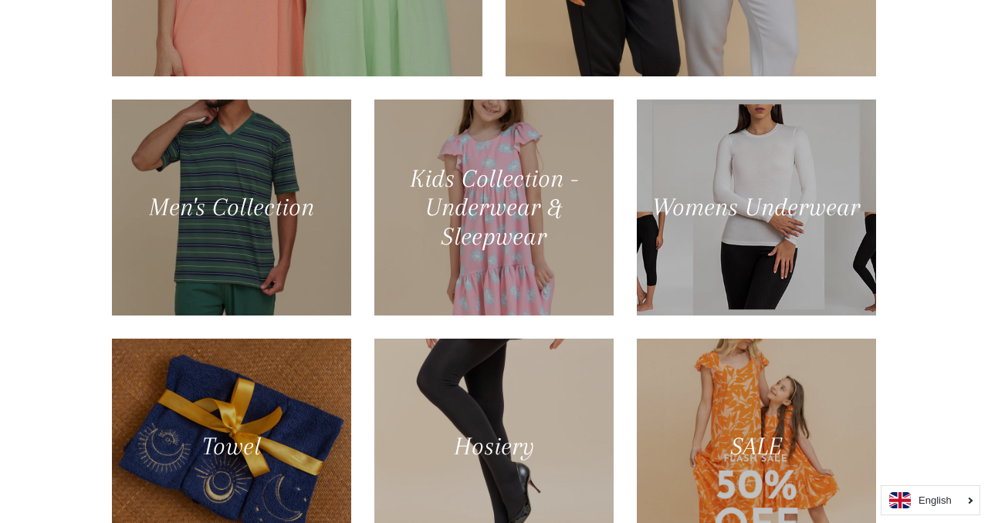
scroll to position [865, 0]
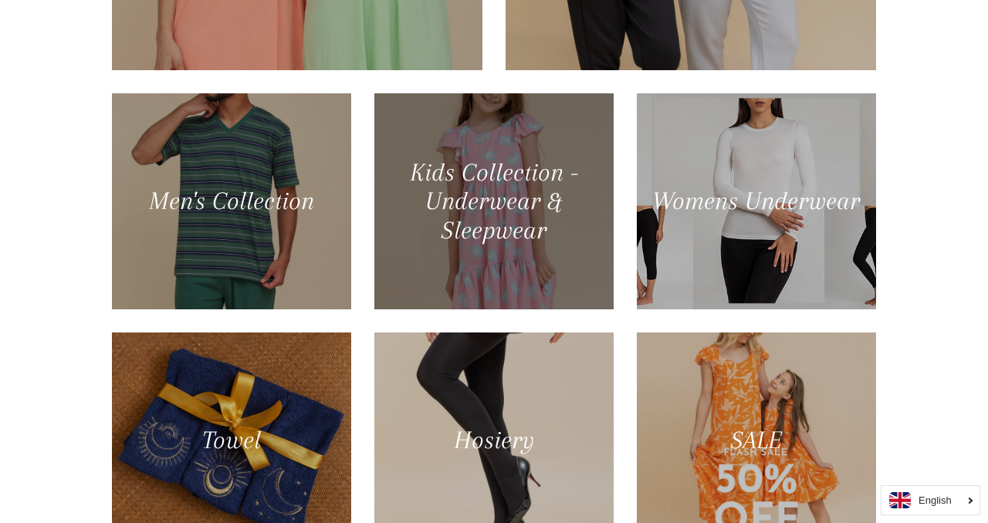
click at [492, 225] on div at bounding box center [494, 201] width 246 height 222
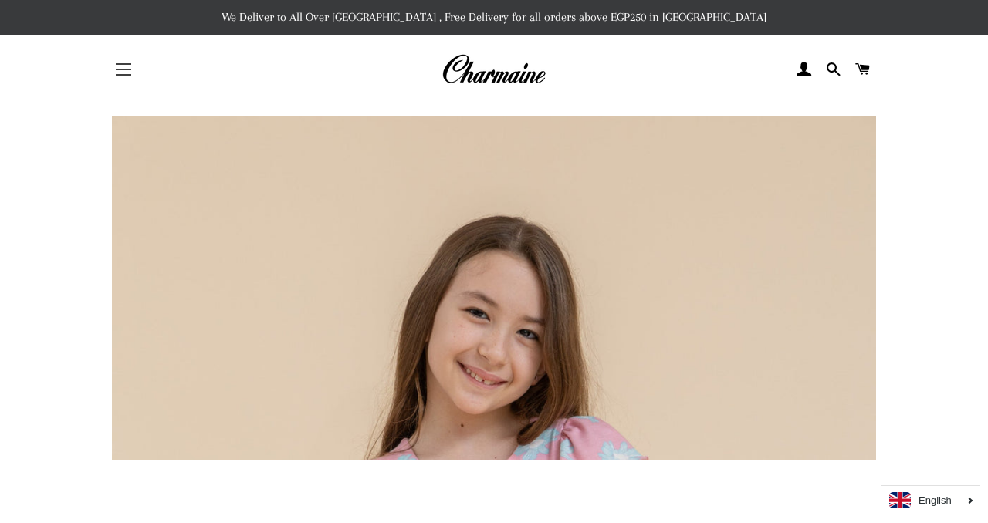
click at [114, 50] on button "Site navigation" at bounding box center [123, 69] width 39 height 39
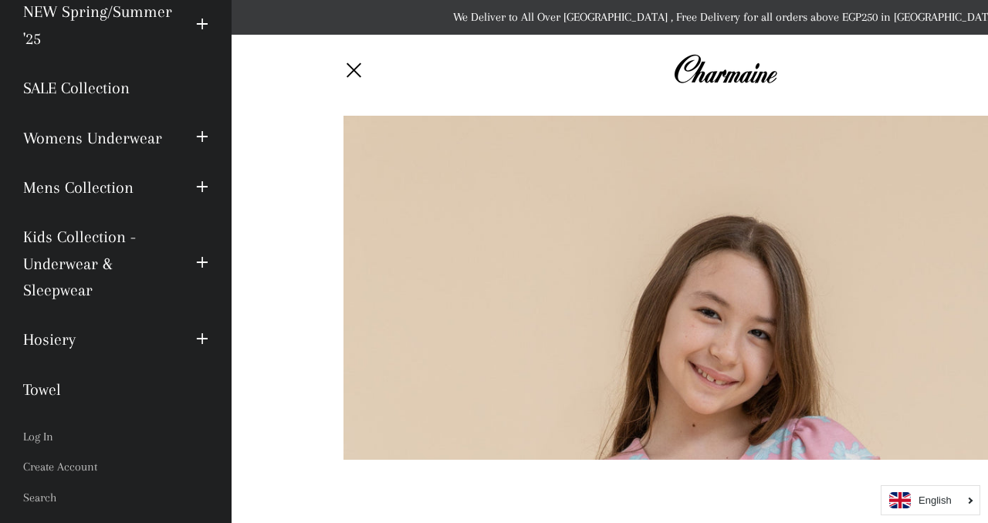
scroll to position [123, 0]
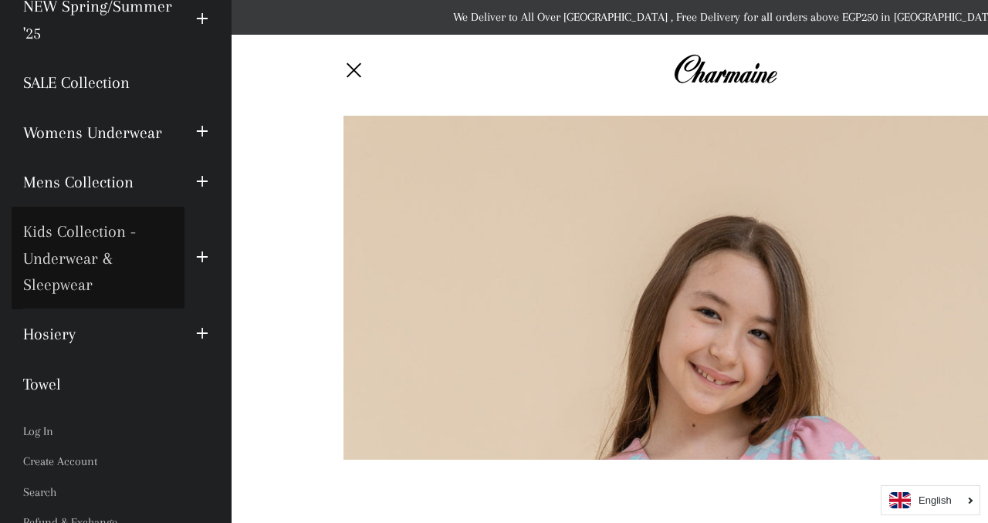
click at [126, 281] on link "Kids Collection - Underwear & Sleepwear" at bounding box center [98, 258] width 173 height 103
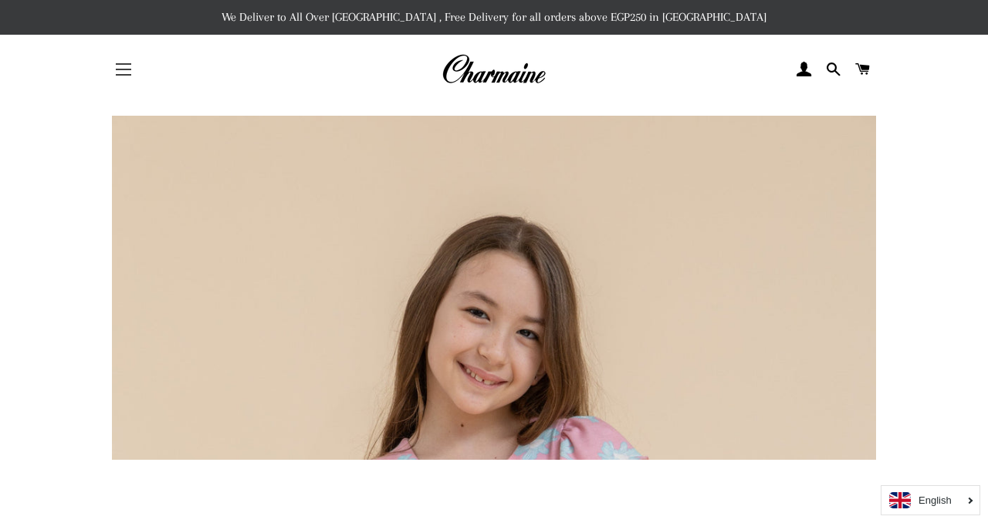
click at [115, 69] on button "Site navigation" at bounding box center [123, 69] width 39 height 39
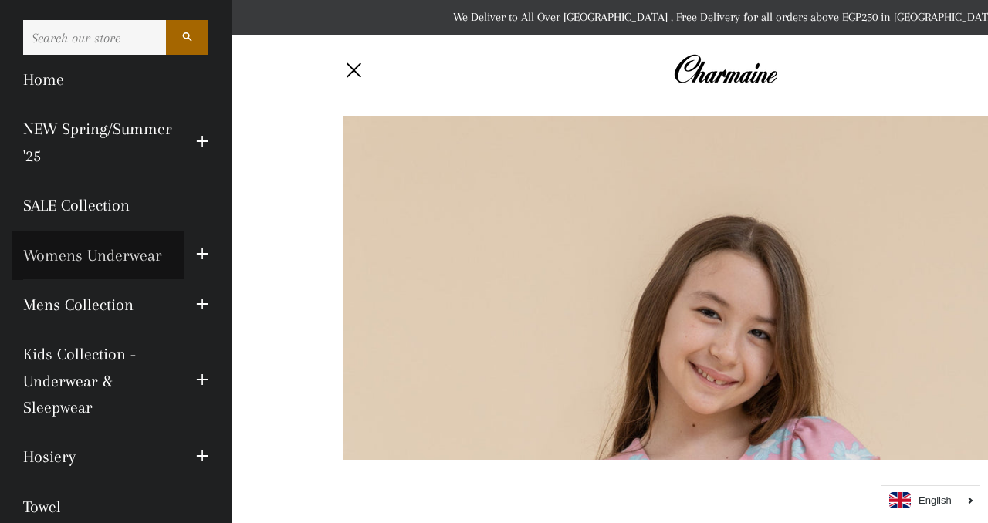
click at [144, 244] on link "Womens Underwear" at bounding box center [98, 255] width 173 height 49
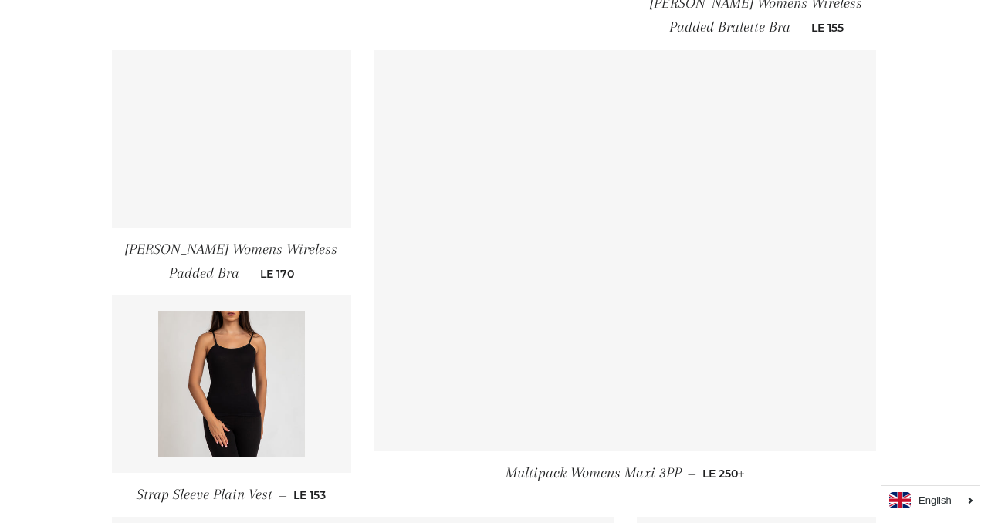
scroll to position [10, 0]
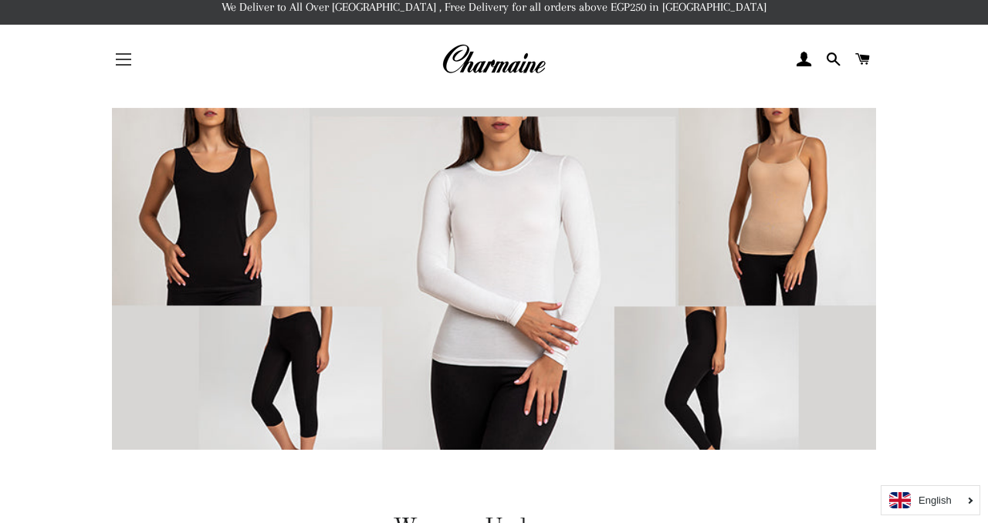
click at [126, 62] on button "Site navigation" at bounding box center [123, 59] width 39 height 39
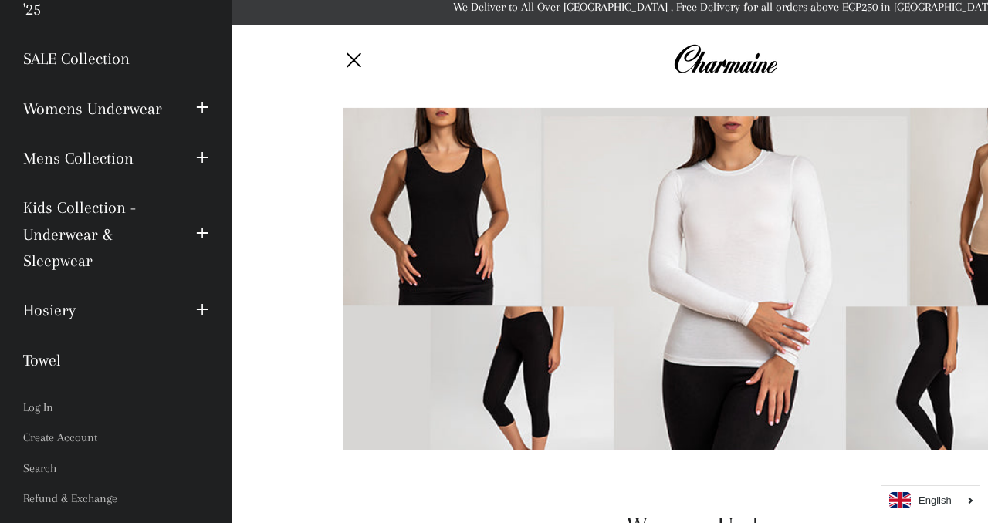
scroll to position [198, 0]
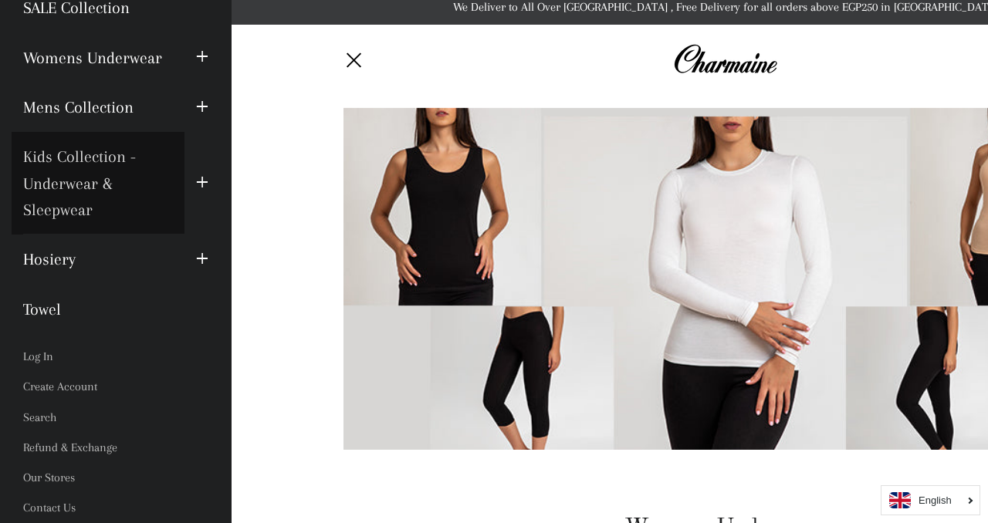
click at [75, 207] on link "Kids Collection - Underwear & Sleepwear" at bounding box center [98, 183] width 173 height 103
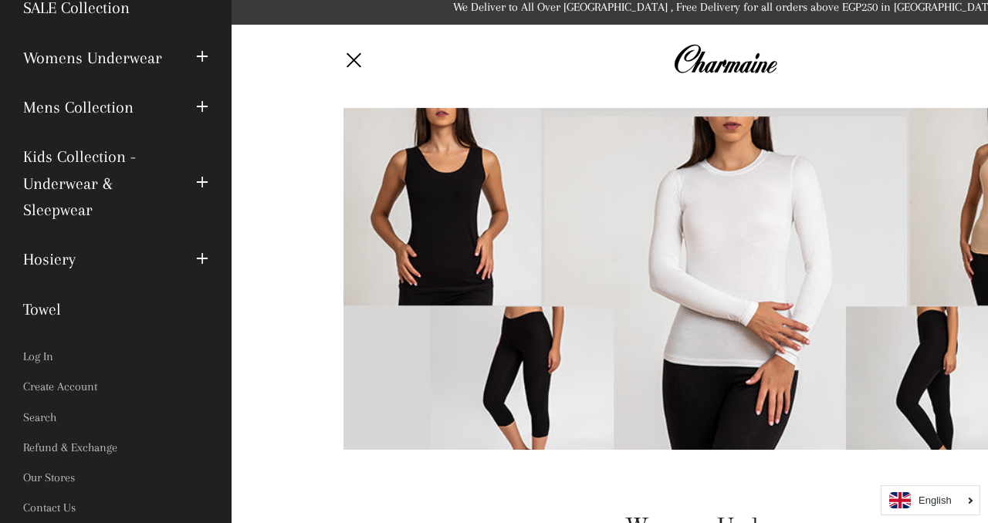
scroll to position [0, 0]
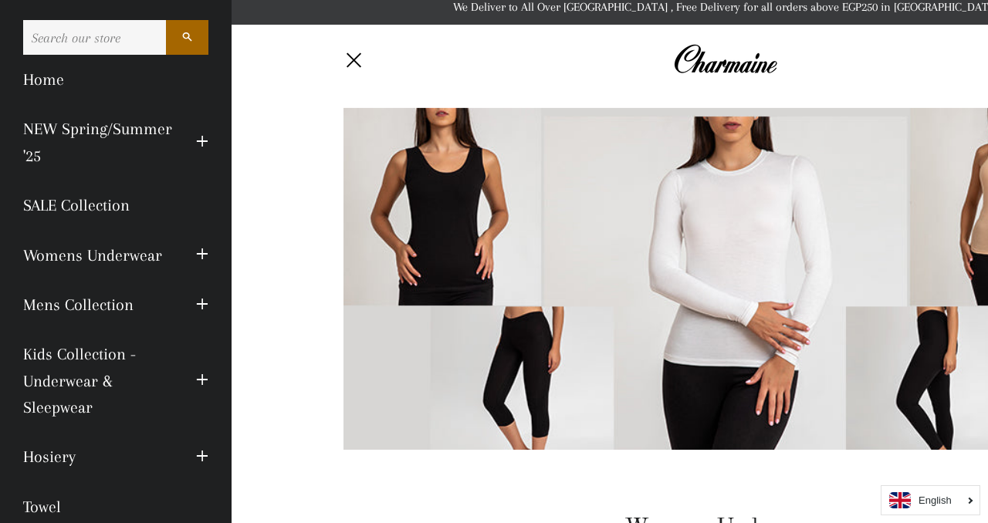
click at [126, 49] on input "Search our store" at bounding box center [94, 37] width 143 height 35
type input "pijama"
click at [166, 20] on button "Search" at bounding box center [187, 37] width 42 height 35
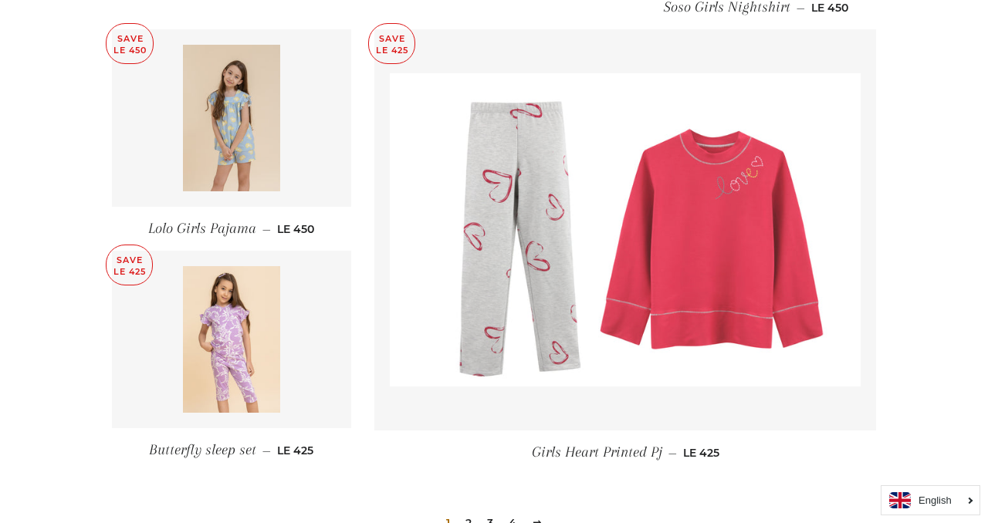
scroll to position [2188, 0]
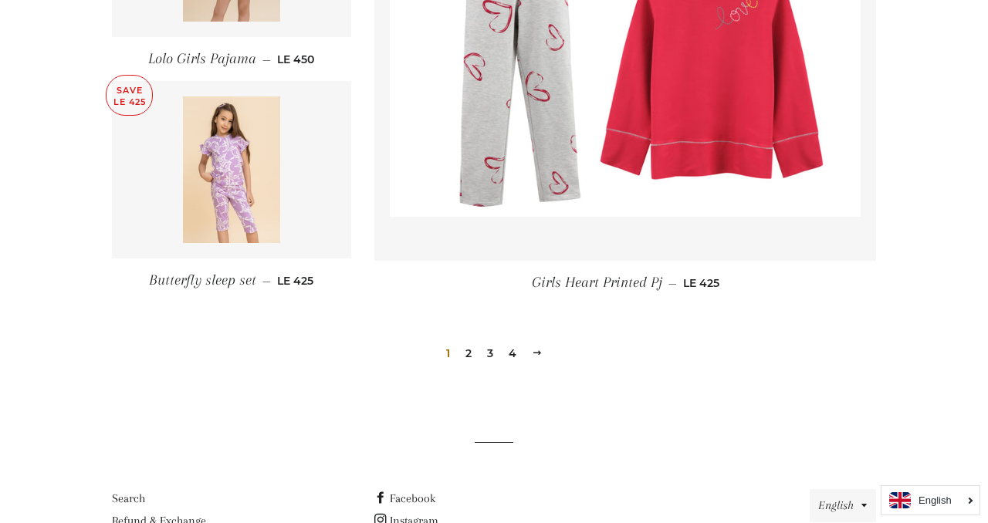
click at [509, 359] on link "4" at bounding box center [513, 353] width 20 height 23
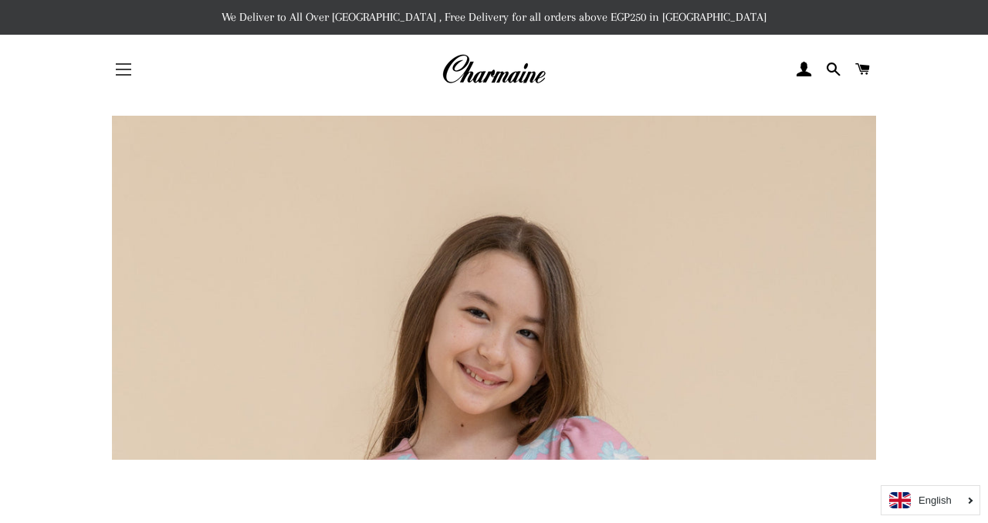
click at [134, 66] on button "Site navigation" at bounding box center [123, 69] width 39 height 39
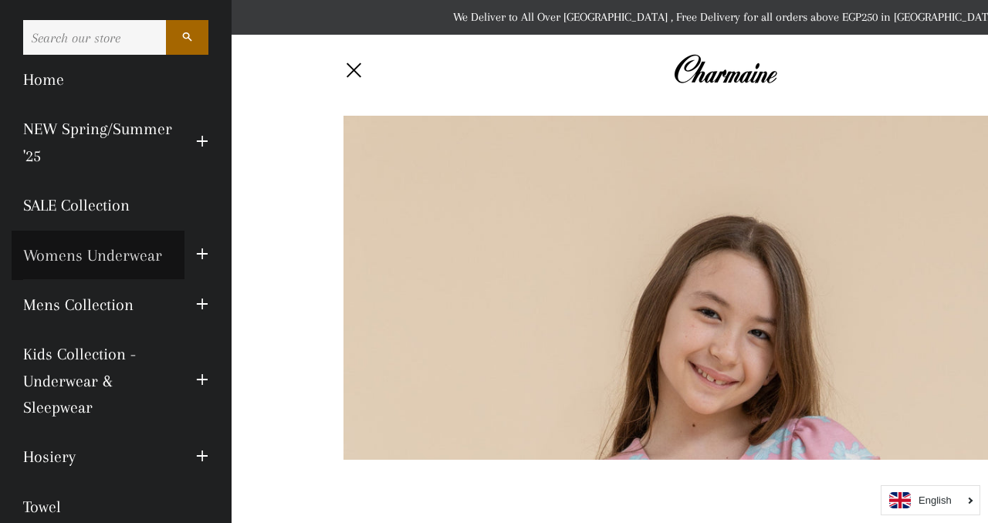
click at [119, 259] on link "Womens Underwear" at bounding box center [98, 255] width 173 height 49
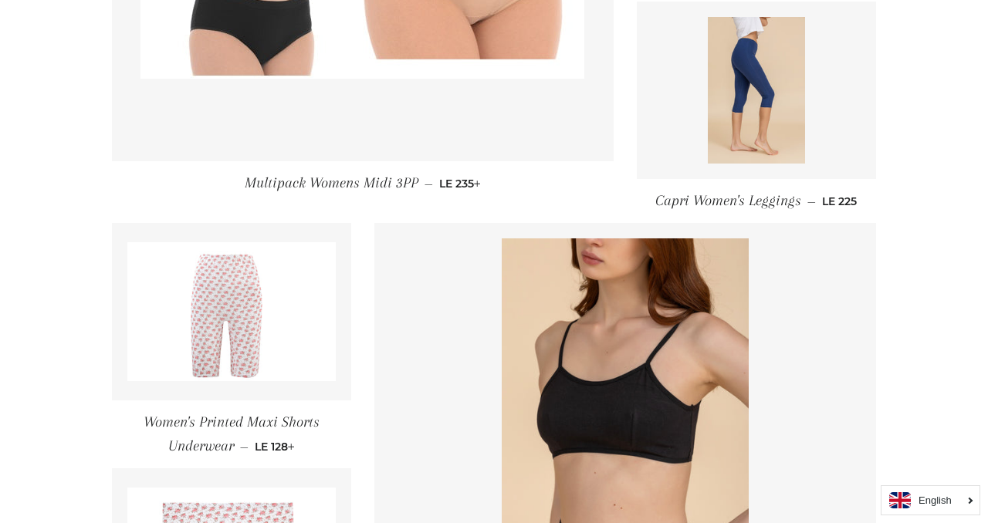
scroll to position [2356, 0]
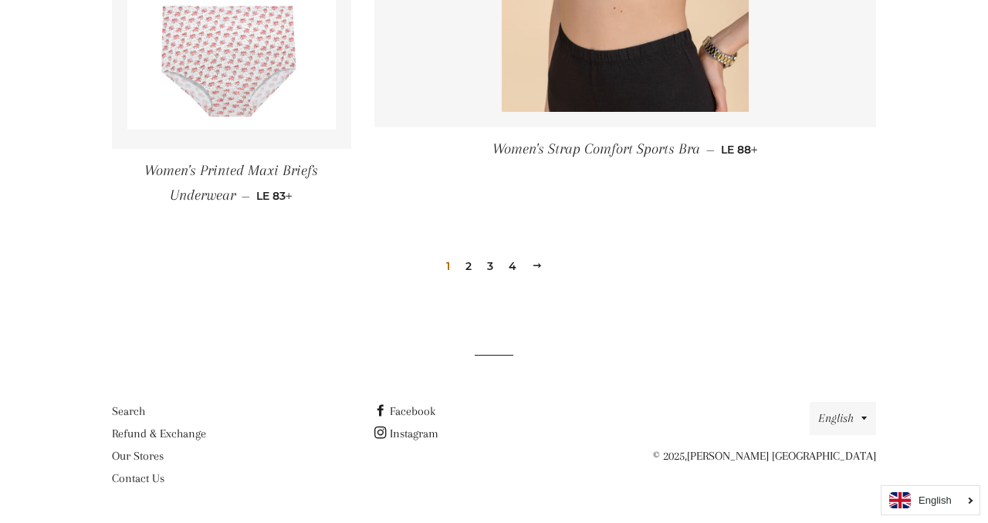
click at [471, 265] on link "2" at bounding box center [468, 266] width 19 height 23
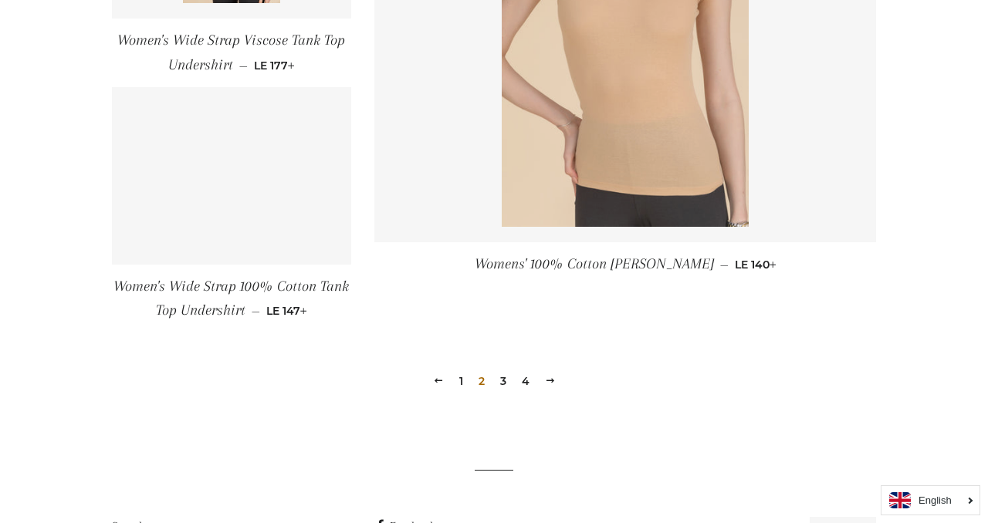
scroll to position [2327, 0]
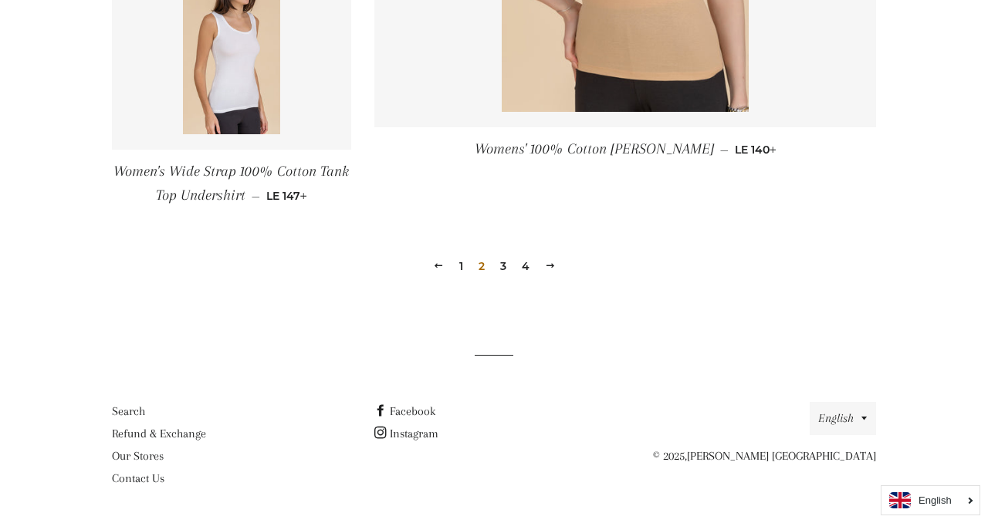
click at [526, 263] on link "4" at bounding box center [526, 266] width 20 height 23
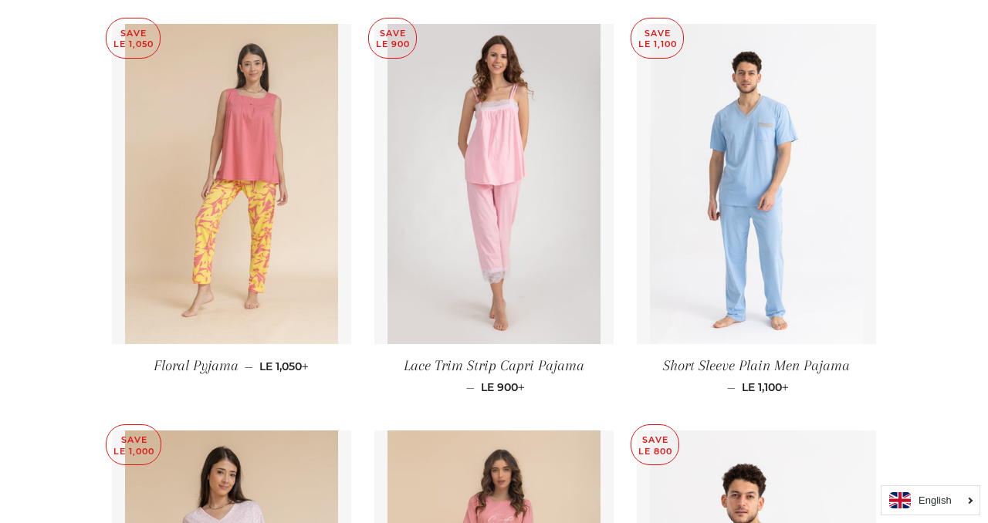
scroll to position [350, 0]
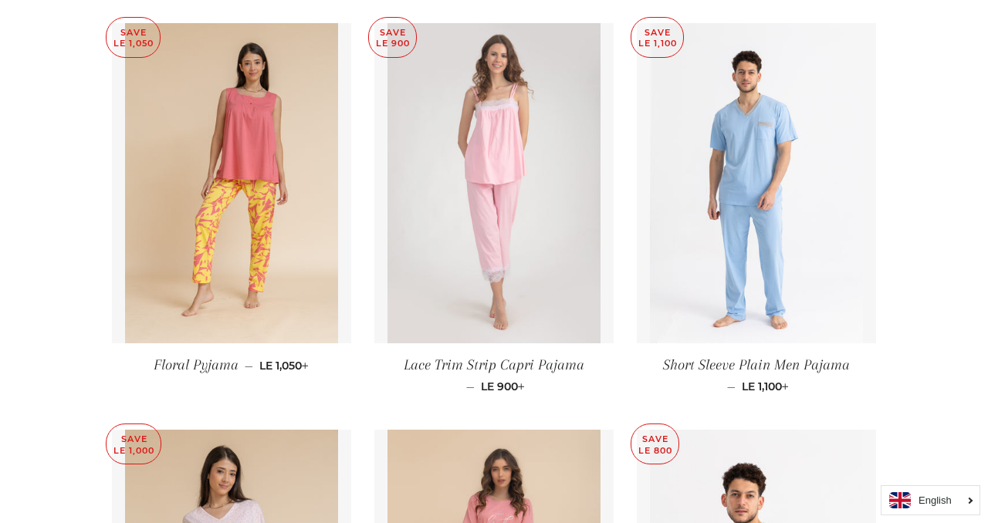
click at [430, 242] on img at bounding box center [494, 183] width 214 height 320
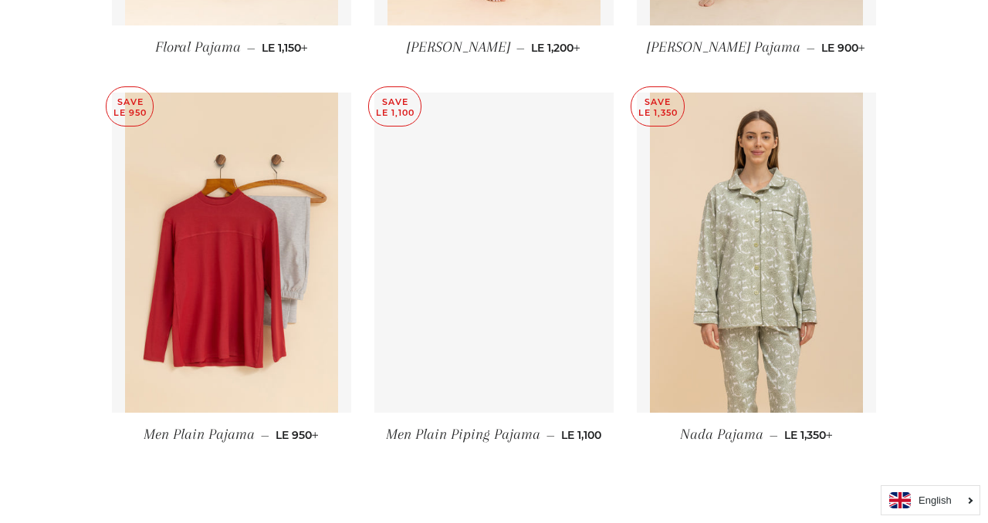
scroll to position [1755, 0]
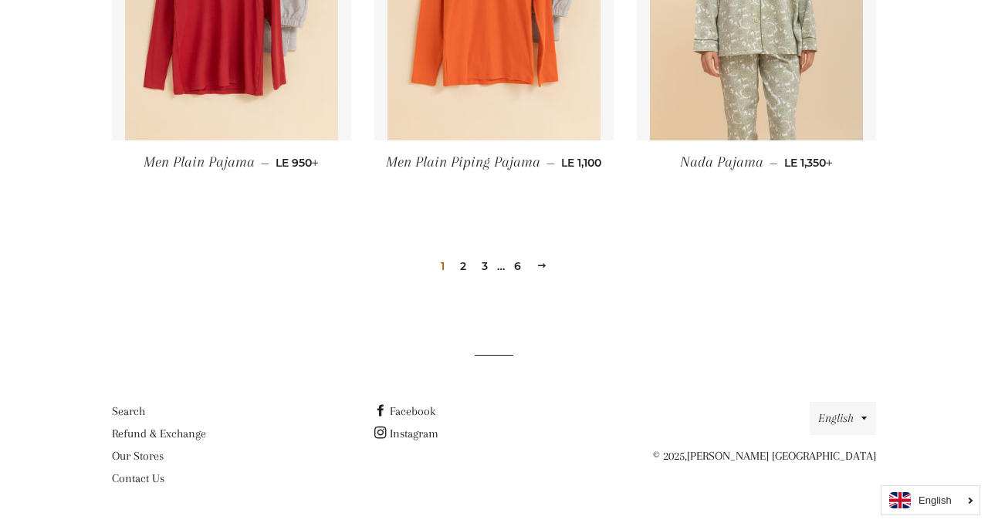
click at [459, 265] on link "2" at bounding box center [463, 266] width 19 height 23
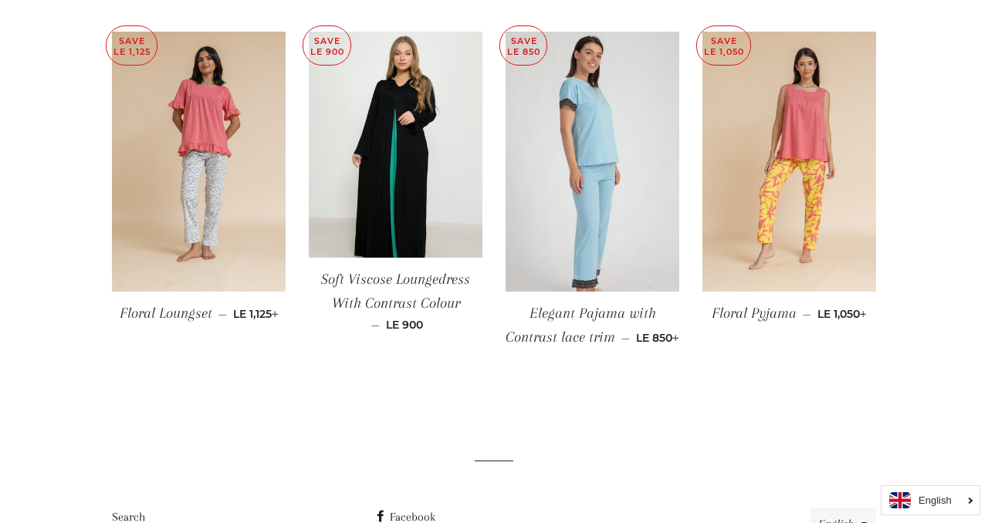
scroll to position [1221, 0]
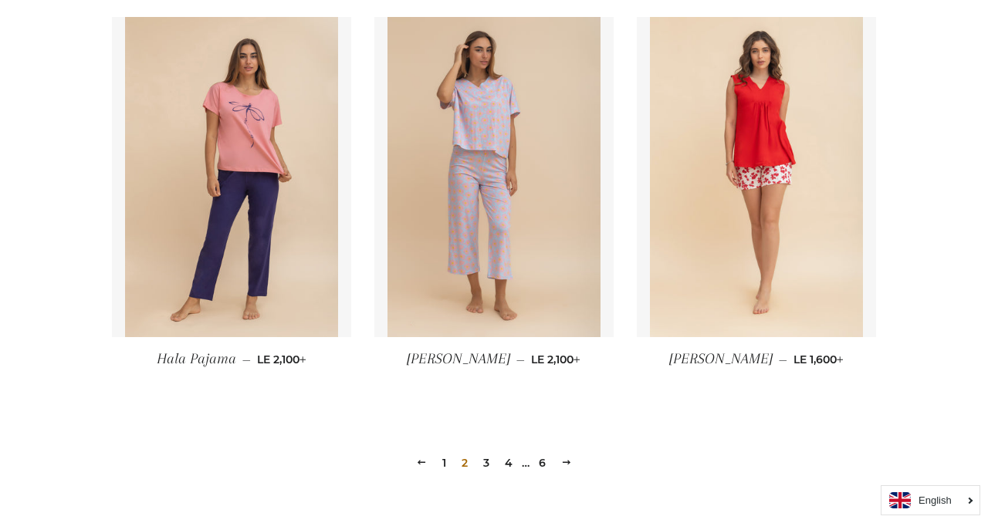
scroll to position [1562, 0]
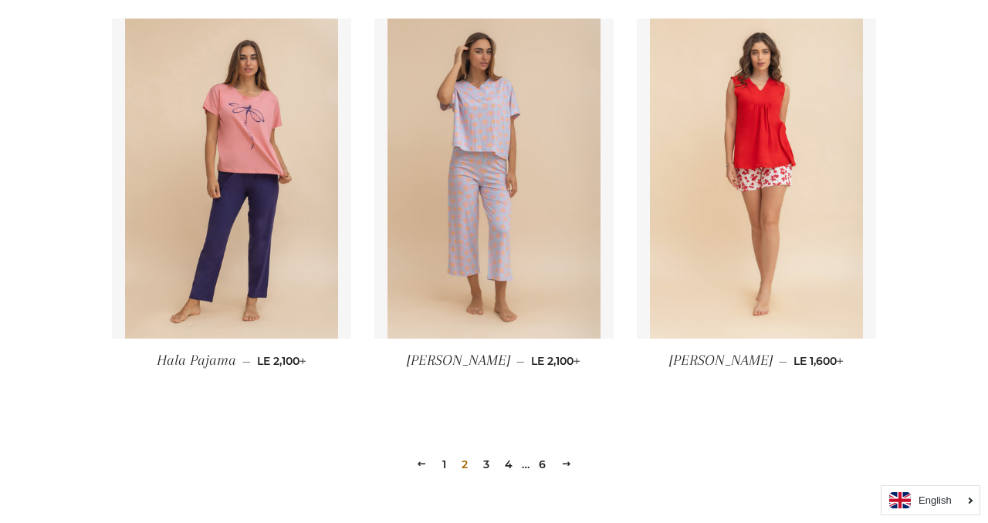
click at [541, 470] on link "6" at bounding box center [542, 464] width 19 height 23
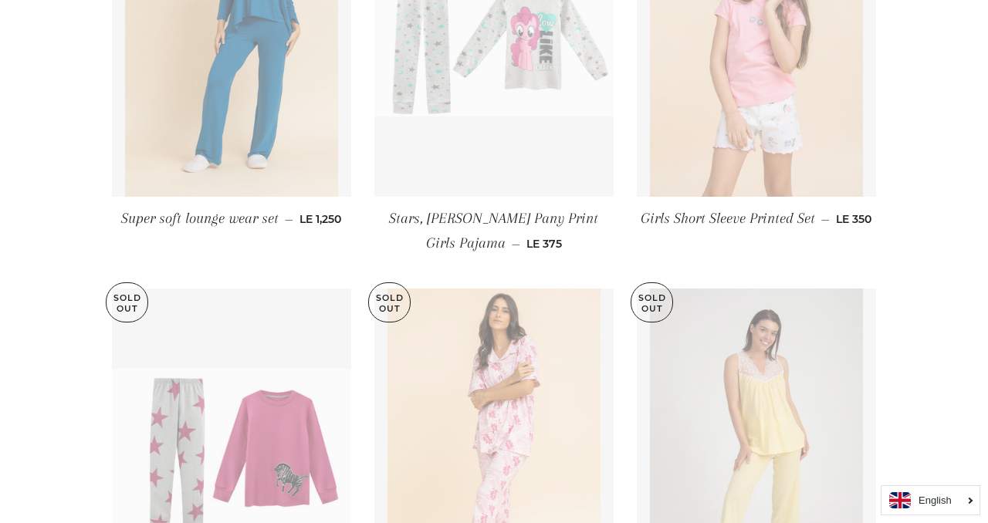
scroll to position [907, 0]
